Goal: Communication & Community: Answer question/provide support

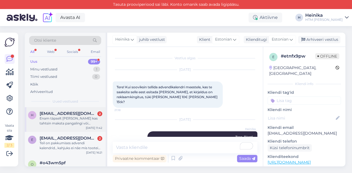
scroll to position [37, 0]
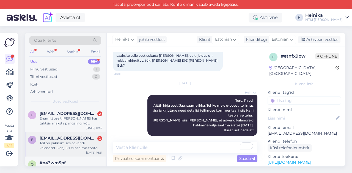
click at [68, 139] on span "[EMAIL_ADDRESS][DOMAIN_NAME]" at bounding box center [68, 138] width 57 height 5
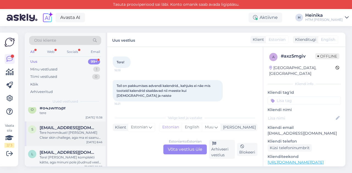
scroll to position [0, 0]
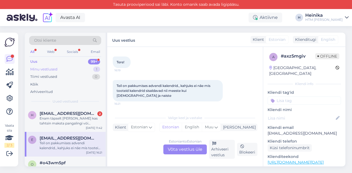
click at [66, 66] on div "Minu vestlused 1" at bounding box center [65, 70] width 72 height 8
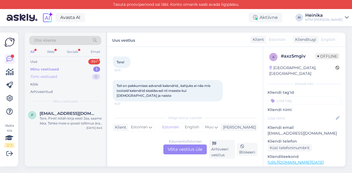
click at [56, 77] on div "Tiimi vestlused" at bounding box center [43, 76] width 27 height 5
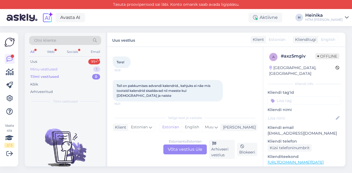
click at [59, 69] on div "Minu vestlused 1" at bounding box center [65, 70] width 72 height 8
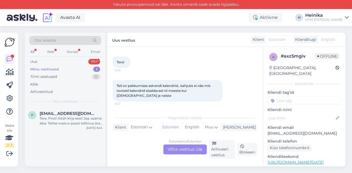
click at [51, 68] on div "Minu vestlused" at bounding box center [44, 69] width 29 height 5
click at [49, 76] on div "Tiimi vestlused" at bounding box center [43, 76] width 27 height 5
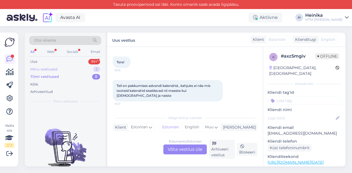
click at [52, 67] on div "Minu vestlused" at bounding box center [43, 69] width 27 height 5
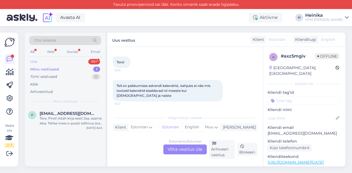
click at [40, 60] on div "Uus 99+" at bounding box center [65, 62] width 72 height 8
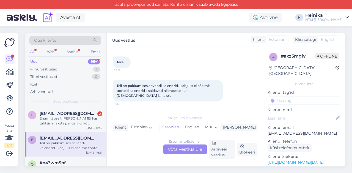
click at [36, 52] on div "All Web Socials Email" at bounding box center [65, 52] width 72 height 9
click at [33, 51] on div "All" at bounding box center [32, 51] width 6 height 7
click at [49, 91] on div "Arhiveeritud" at bounding box center [41, 91] width 23 height 5
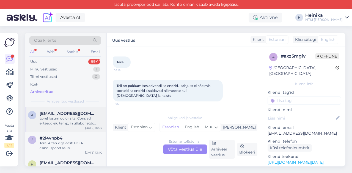
click at [70, 121] on div at bounding box center [71, 121] width 63 height 10
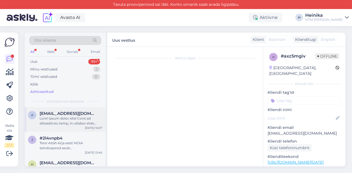
scroll to position [57, 0]
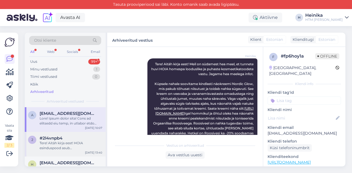
click at [66, 141] on div "Tere! Aitäh kirja eest! HOIA esinduspood asub [GEOGRAPHIC_DATA], oleme avatud E…" at bounding box center [71, 146] width 63 height 10
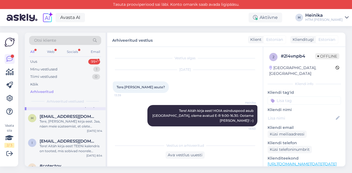
scroll to position [55, 0]
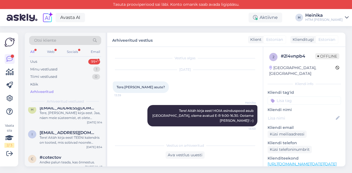
click at [72, 140] on div "Tere! Aitäh kirja eest! TEENi kalendris on tooted, mis sobivad noorele nahale e…" at bounding box center [71, 140] width 63 height 10
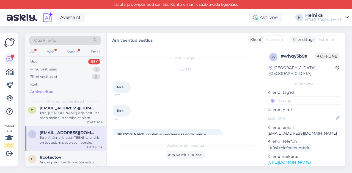
scroll to position [86, 0]
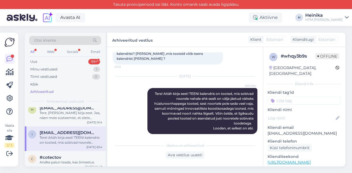
drag, startPoint x: 149, startPoint y: 88, endPoint x: 254, endPoint y: 123, distance: 110.5
click at [254, 123] on div "Vestlus algas [DATE] Tere 22:11 Tere, 22:11 Mille poolest erineb teens kalender…" at bounding box center [187, 93] width 149 height 83
copy span "Tere! Aitäh kirja eest! TEENi kalendris on tooted, mis sobivad noorele nahale e…"
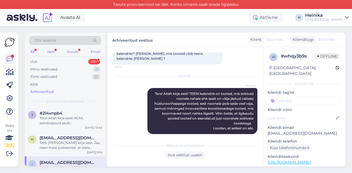
scroll to position [0, 0]
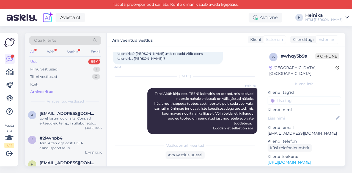
click at [49, 60] on div "Uus 99+" at bounding box center [65, 62] width 72 height 8
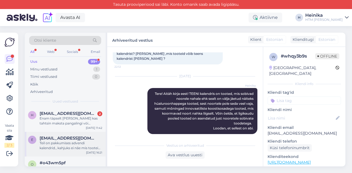
click at [69, 145] on div "Teil on pakkumises advendi kalendrid., kahjuks ei nãe mis tooteid kalendrid sis…" at bounding box center [71, 146] width 63 height 10
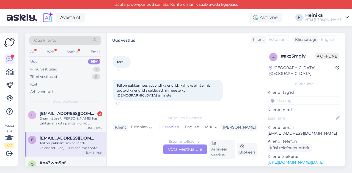
scroll to position [25, 0]
click at [189, 149] on div "Estonian to Estonian Võta vestlus üle" at bounding box center [184, 150] width 43 height 10
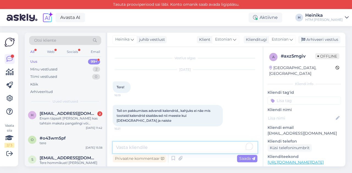
click at [160, 149] on textarea "To enrich screen reader interactions, please activate Accessibility in Grammarl…" at bounding box center [185, 148] width 144 height 12
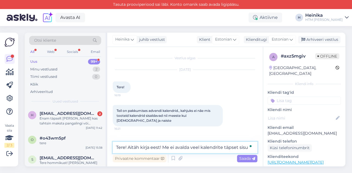
click at [162, 145] on textarea "Tere! Aitäh kirja eest! Me ei avalda veel kalendrite täpset sisu" at bounding box center [185, 148] width 144 height 12
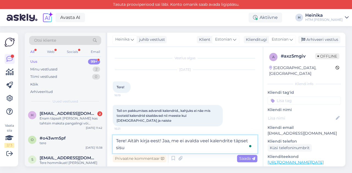
click at [158, 147] on textarea "Tere! Aitäh kirja eest! Jaa, me ei avalda veel kalendrite täpset sisu" at bounding box center [185, 144] width 144 height 18
paste textarea "Tere! Aitäh kirja eest! TEENi kalendris on tooted, mis sobivad noorele nahale e…"
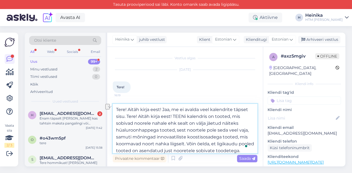
drag, startPoint x: 127, startPoint y: 116, endPoint x: 174, endPoint y: 118, distance: 47.0
click at [174, 118] on textarea "Tere! Aitäh kirja eest! Jaa, me ei avalda veel kalendrite täpset sisu. Tere! Ai…" at bounding box center [185, 128] width 144 height 49
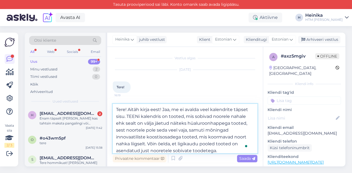
scroll to position [10, 0]
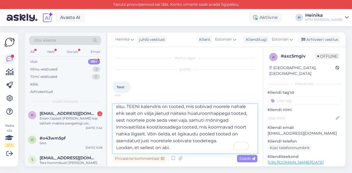
drag, startPoint x: 176, startPoint y: 149, endPoint x: 110, endPoint y: 149, distance: 66.5
click at [110, 149] on div "Vestlus algas [DATE] Tere! 16:19 Teil on pakkumises advendi kalendrid., kahjuks…" at bounding box center [184, 107] width 155 height 120
click at [164, 147] on textarea "Tere! Aitäh kirja eest! Jaa, me ei avalda veel kalendrite täpset sisu. TEENi ka…" at bounding box center [185, 128] width 144 height 49
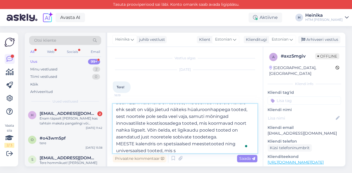
click at [176, 149] on textarea "Tere! Aitäh kirja eest! Jaa, me ei avalda veel kalendrite täpset sisu. TEENi ka…" at bounding box center [185, 128] width 144 height 49
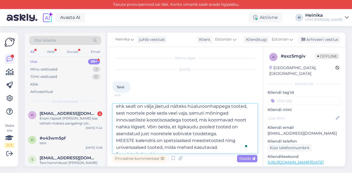
scroll to position [24, 0]
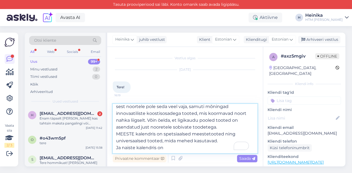
drag, startPoint x: 168, startPoint y: 150, endPoint x: 114, endPoint y: 148, distance: 54.4
click at [114, 148] on textarea "Tere! Aitäh kirja eest! Jaa, me ei avalda veel kalendrite täpset sisu. TEENi ka…" at bounding box center [185, 128] width 144 height 49
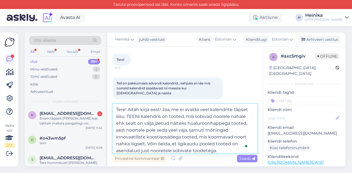
click at [127, 117] on textarea "Tere! Aitäh kirja eest! Jaa, me ei avalda veel kalendrite täpset sisu. TEENi ka…" at bounding box center [185, 128] width 144 height 49
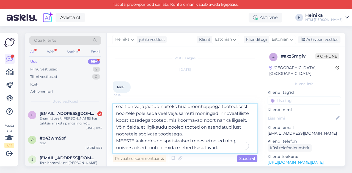
click at [228, 141] on textarea "Tere! Aitäh kirja eest! Jaa, me ei avalda veel kalendrite täpset sisu. :-) Saan…" at bounding box center [185, 128] width 144 height 49
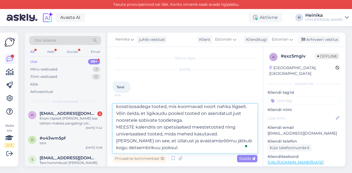
scroll to position [55, 0]
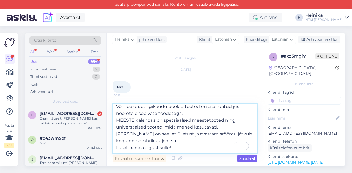
type textarea "Tere! Aitäh kirja eest! Jaa, me ei avalda veel kalendrite täpset sisu. :-) Saan…"
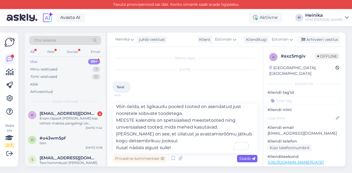
click at [247, 159] on span "Saada" at bounding box center [247, 158] width 16 height 5
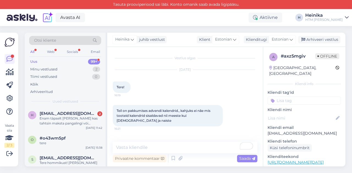
scroll to position [0, 0]
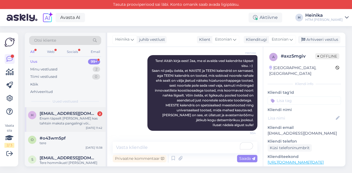
click at [80, 115] on span "[EMAIL_ADDRESS][DOMAIN_NAME]" at bounding box center [68, 113] width 57 height 5
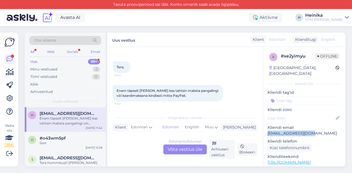
drag, startPoint x: 314, startPoint y: 127, endPoint x: 266, endPoint y: 128, distance: 48.1
click at [266, 128] on div "x # xe2yimyu Offline [GEOGRAPHIC_DATA], [GEOGRAPHIC_DATA] Kliendi info Kliendi …" at bounding box center [304, 163] width 82 height 232
copy p "[EMAIL_ADDRESS][DOMAIN_NAME]"
click at [193, 149] on div "Estonian to Estonian Võta vestlus üle" at bounding box center [184, 150] width 43 height 10
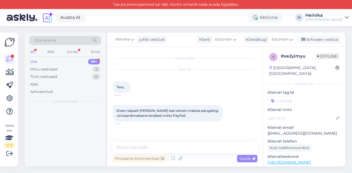
scroll to position [0, 0]
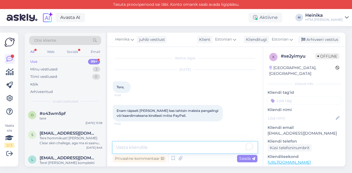
click at [193, 149] on textarea "To enrich screen reader interactions, please activate Accessibility in Grammarl…" at bounding box center [185, 148] width 144 height 12
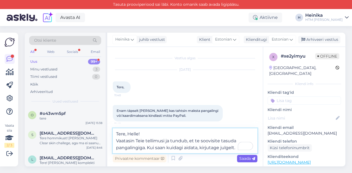
type textarea "Tere, Helle! Vaatasin Teie tellimusi ja tundub, et te soovisite tasuda pangalin…"
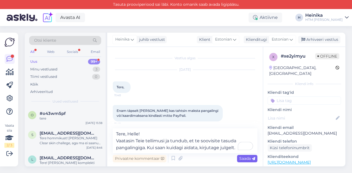
click at [247, 157] on span "Saada" at bounding box center [247, 158] width 16 height 5
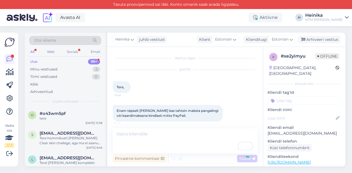
scroll to position [35, 0]
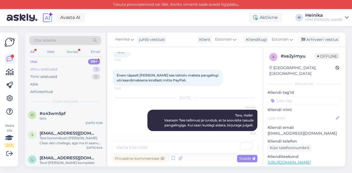
click at [54, 69] on div "Minu vestlused" at bounding box center [43, 69] width 27 height 5
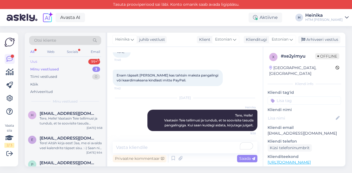
click at [54, 62] on div "Uus 99+" at bounding box center [65, 62] width 72 height 8
